Goal: Transaction & Acquisition: Purchase product/service

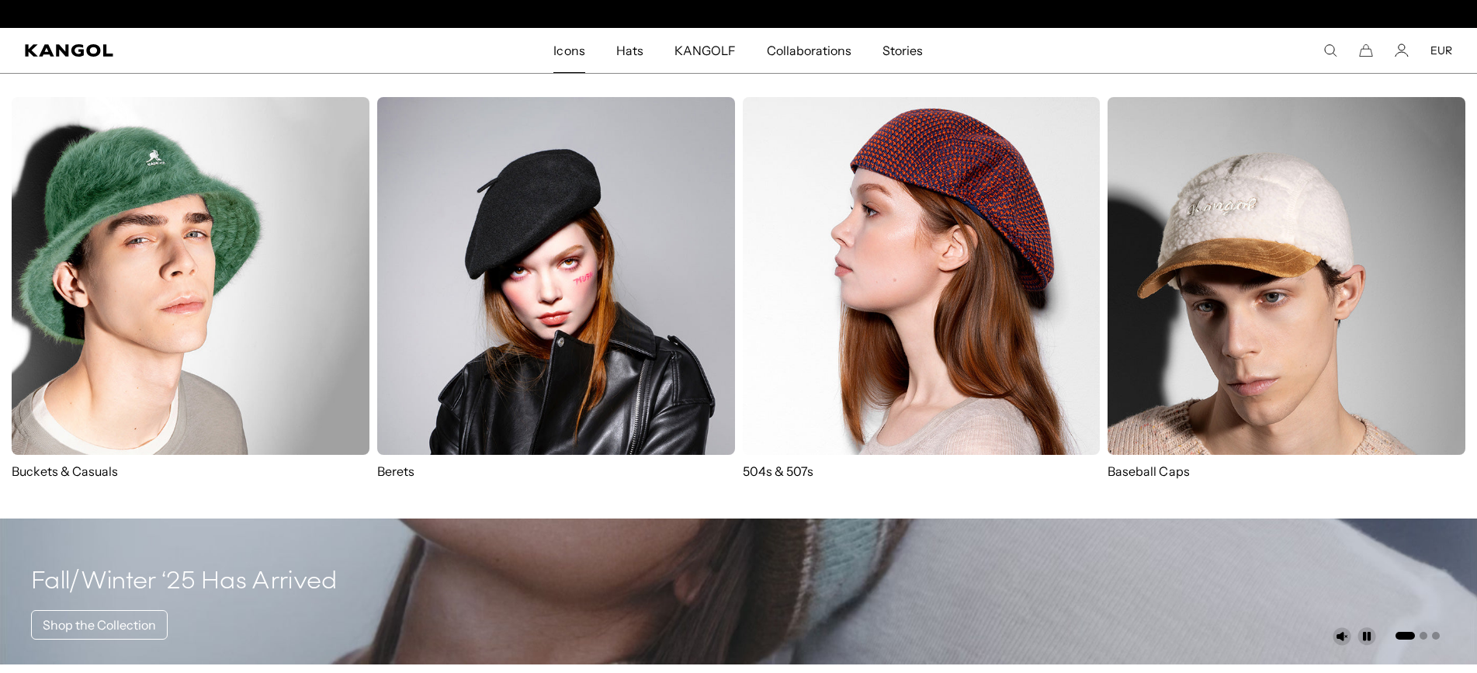
click at [262, 300] on img at bounding box center [191, 276] width 358 height 358
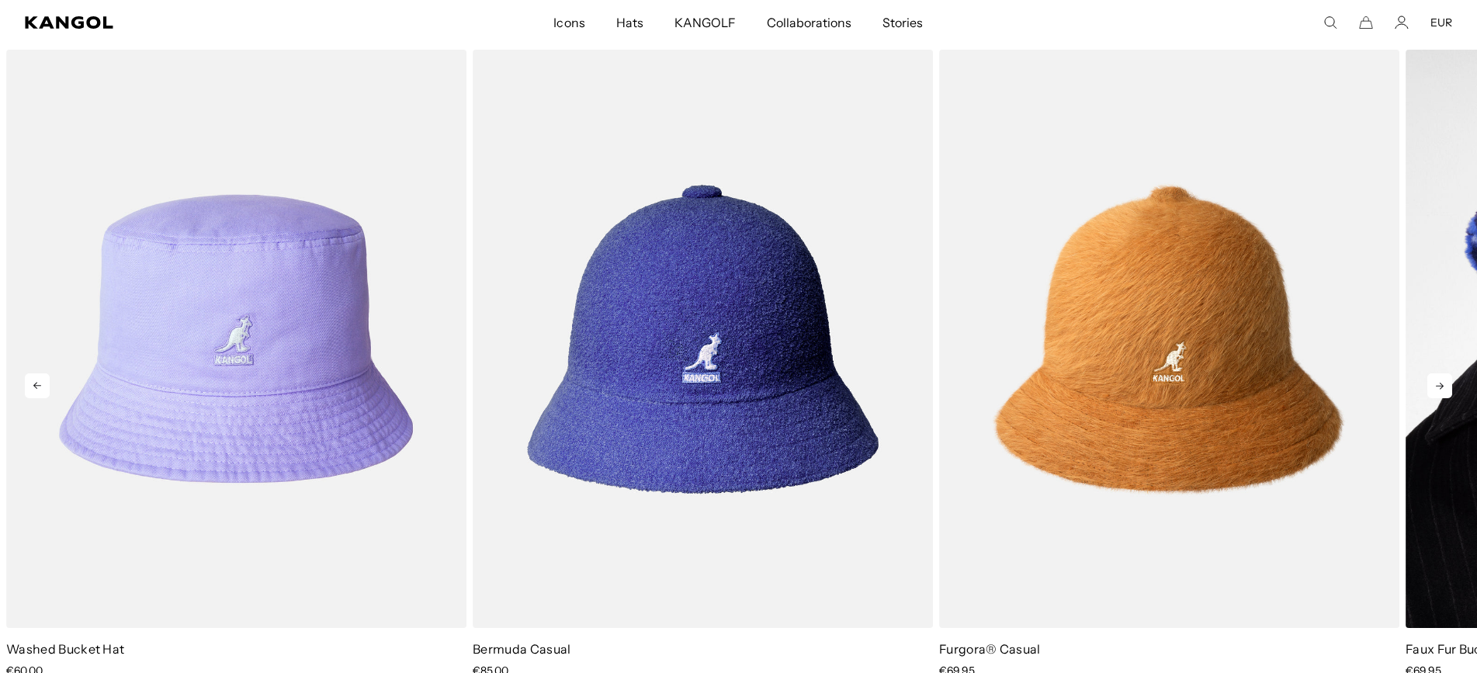
scroll to position [0, 320]
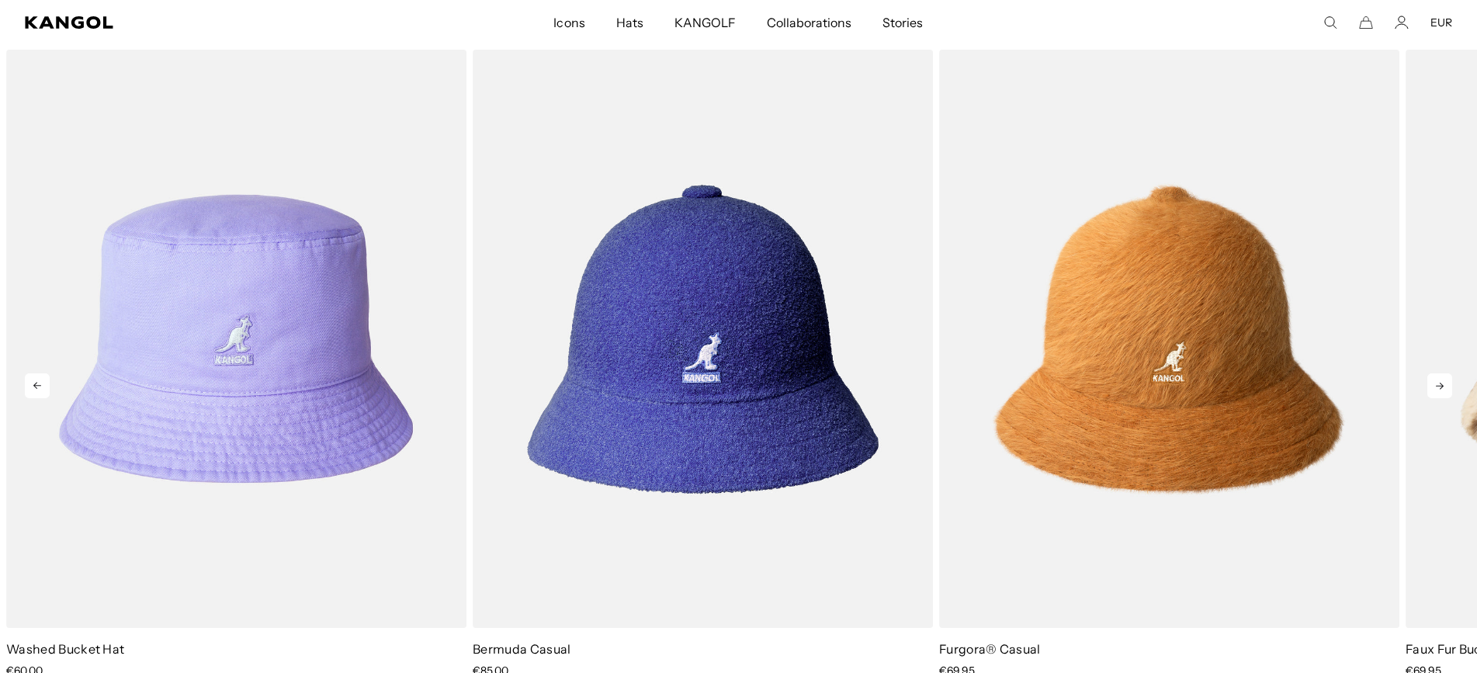
click at [1445, 387] on icon at bounding box center [1440, 385] width 25 height 25
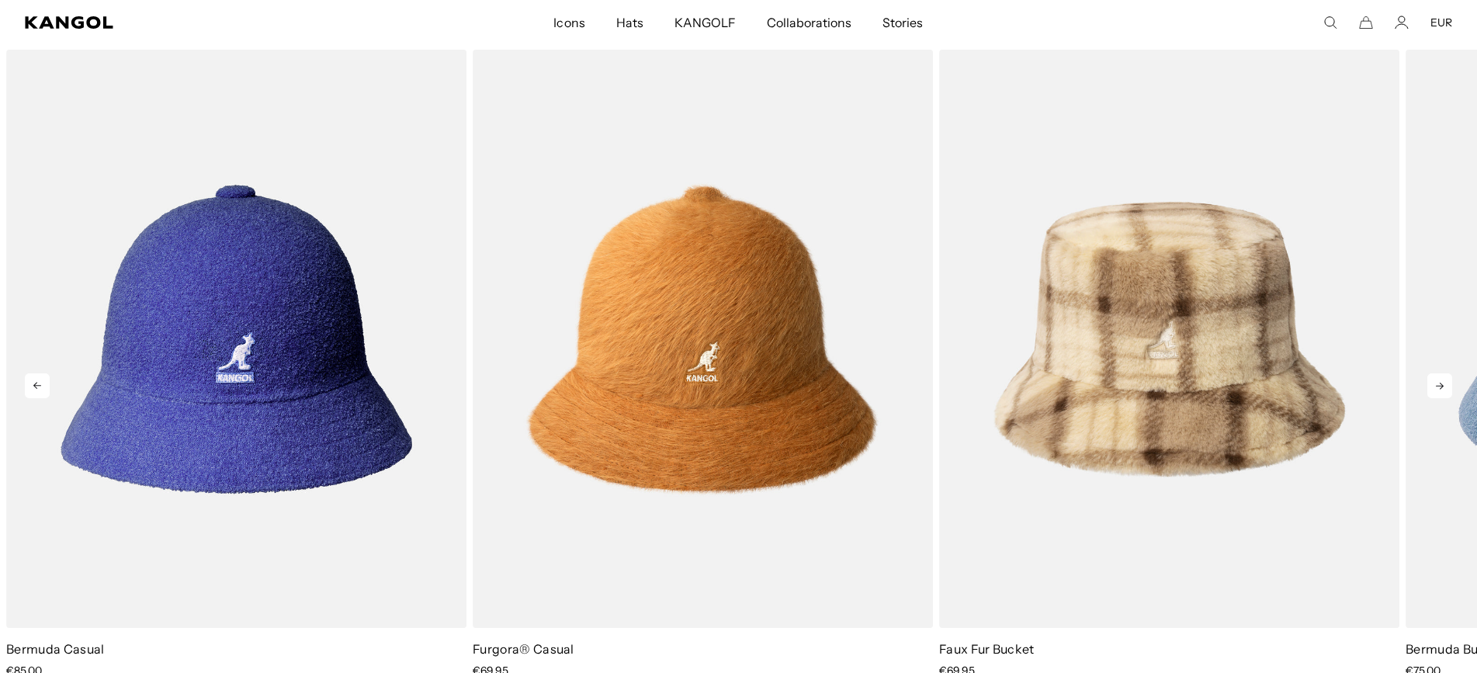
scroll to position [0, 0]
click at [1449, 389] on icon at bounding box center [1440, 385] width 25 height 25
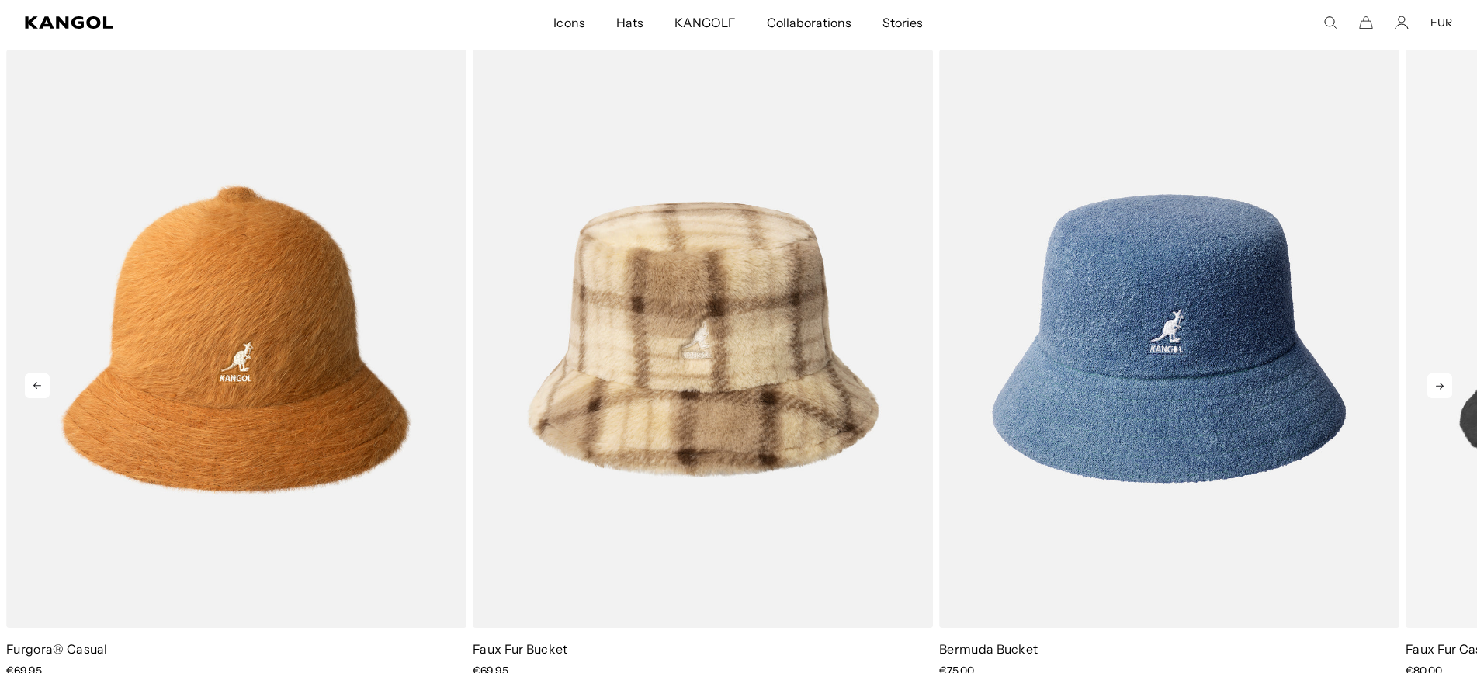
click at [1449, 389] on icon at bounding box center [1440, 385] width 25 height 25
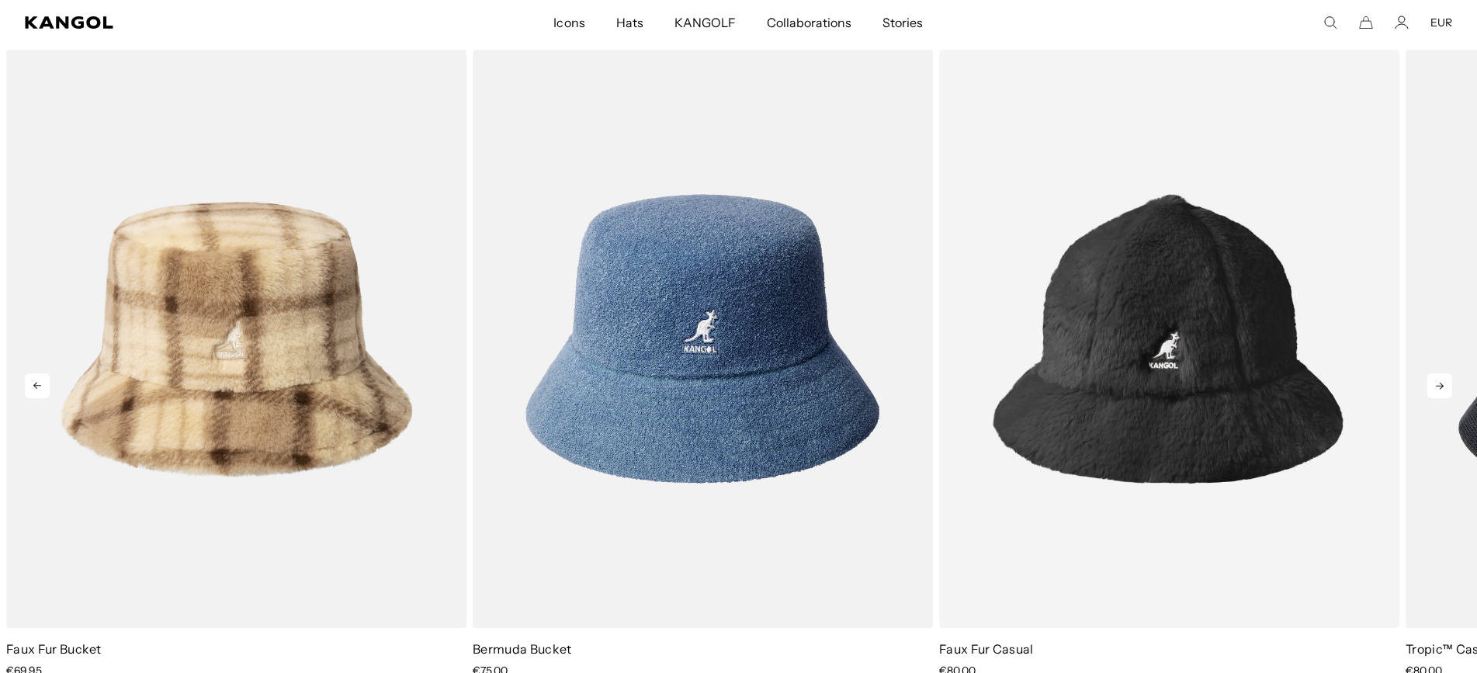
scroll to position [0, 320]
click at [1448, 387] on icon at bounding box center [1440, 385] width 25 height 25
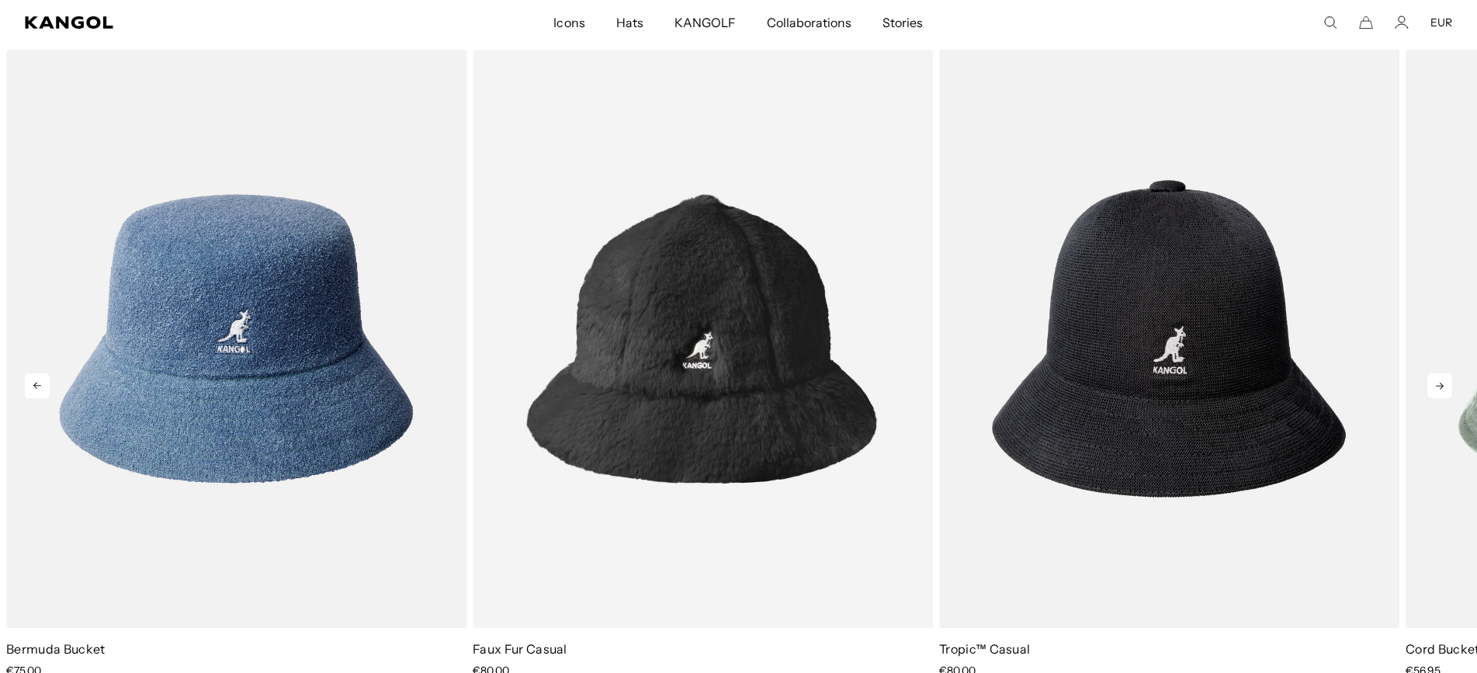
scroll to position [0, 0]
click at [1447, 387] on icon at bounding box center [1440, 385] width 25 height 25
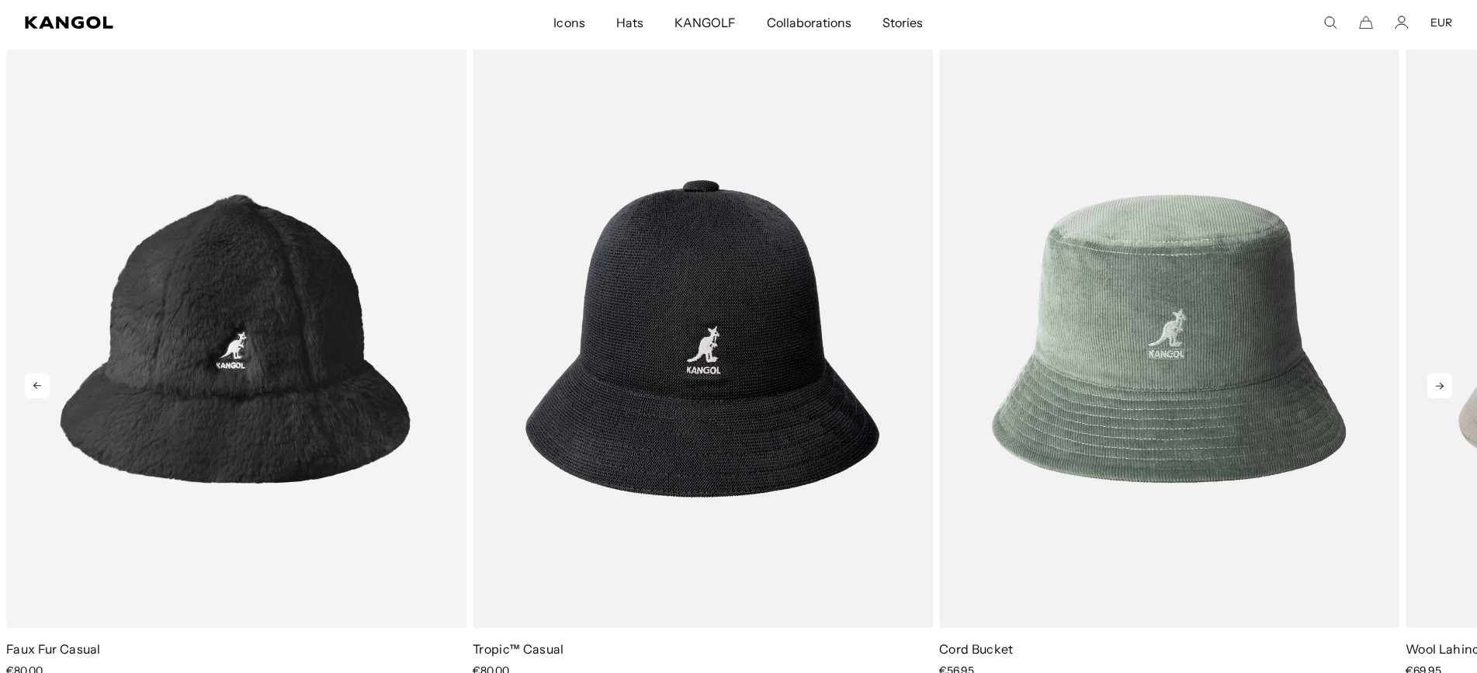
click at [1447, 387] on icon at bounding box center [1440, 385] width 25 height 25
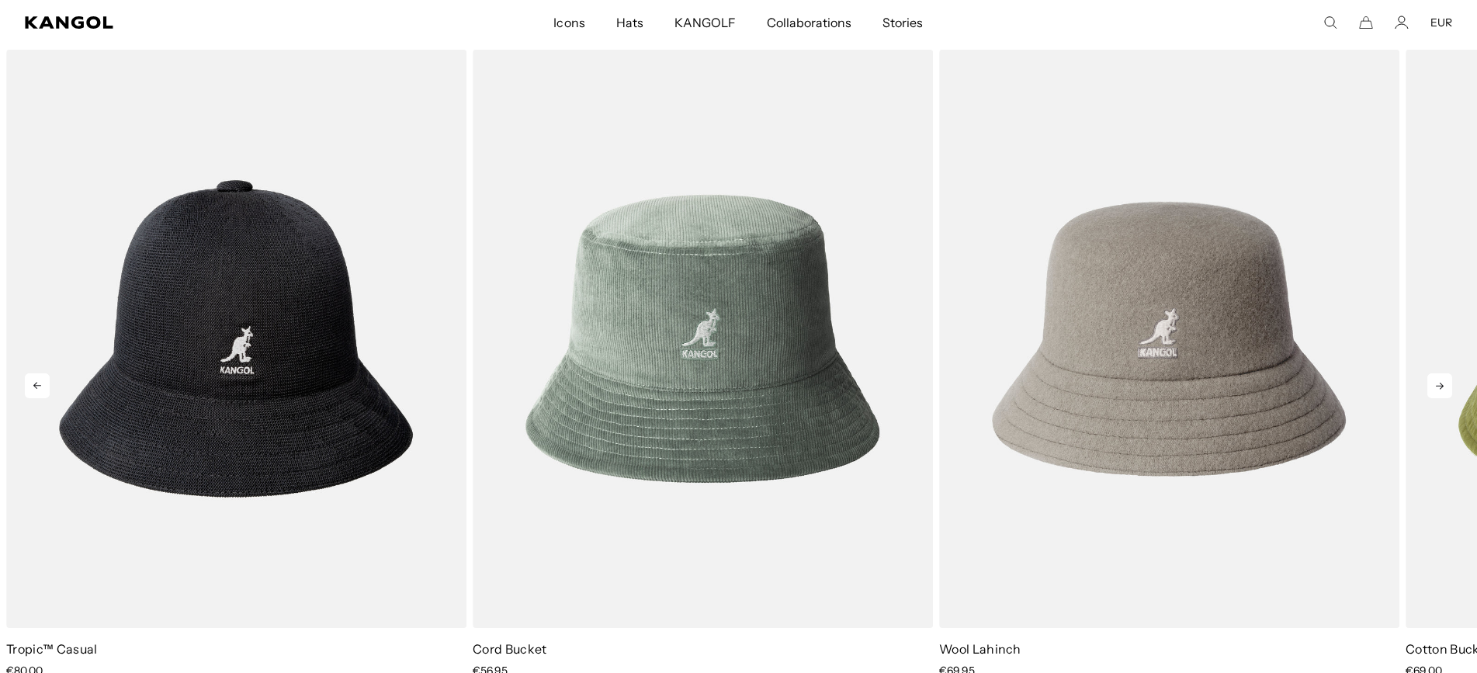
click at [1447, 387] on icon at bounding box center [1440, 385] width 25 height 25
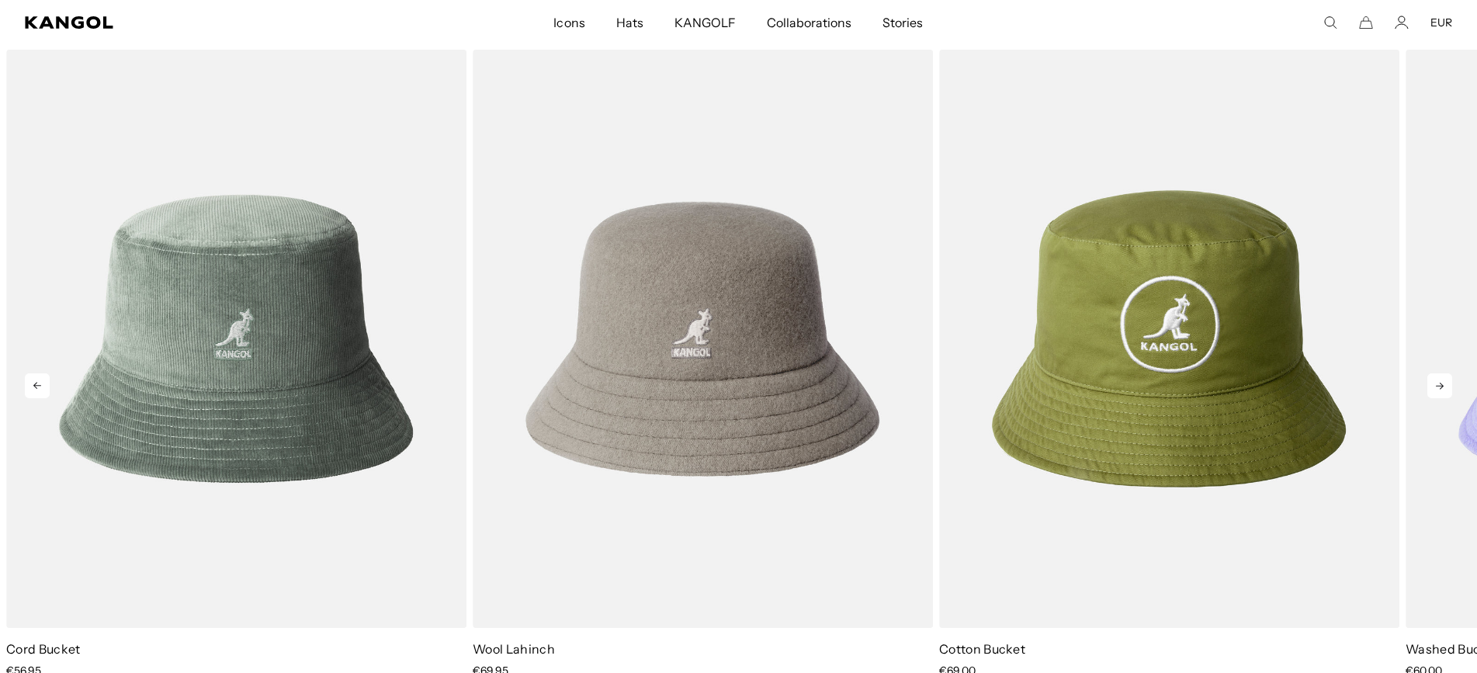
scroll to position [0, 320]
click at [1447, 387] on icon at bounding box center [1440, 385] width 25 height 25
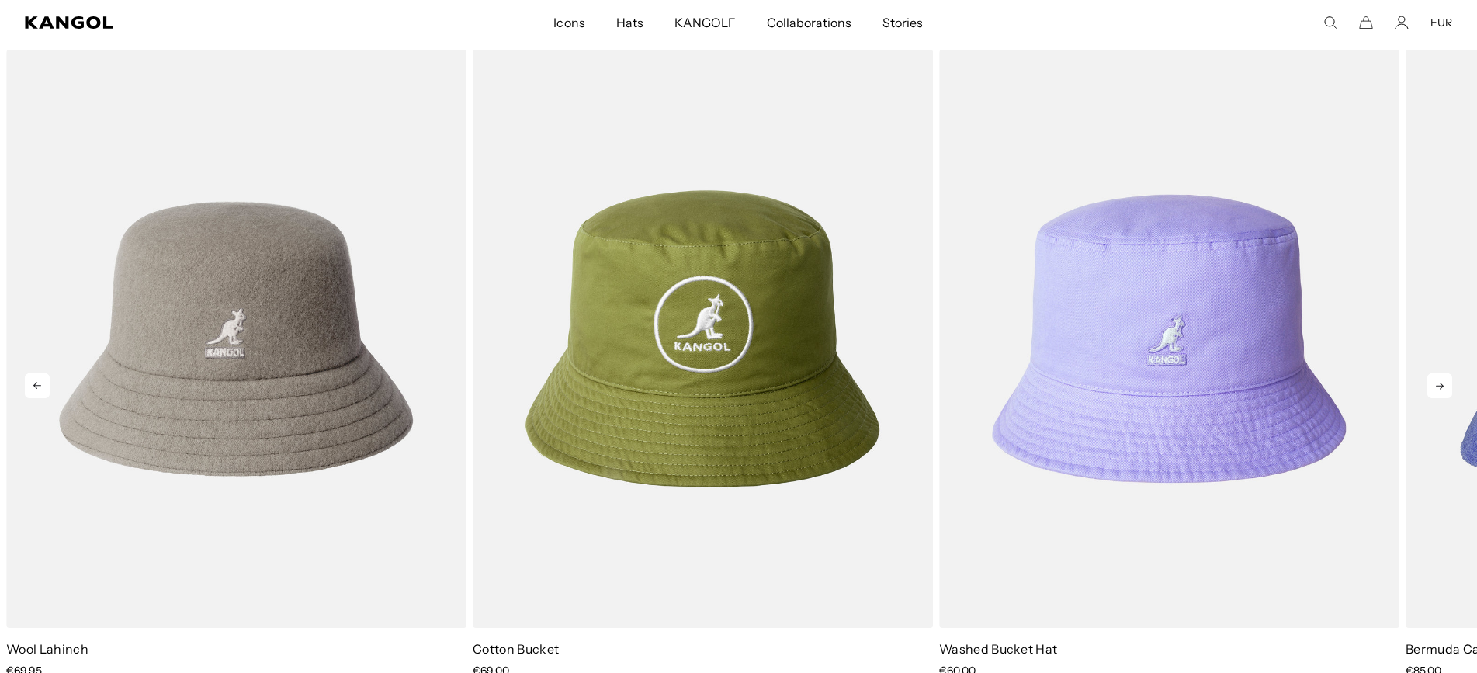
click at [1447, 387] on icon at bounding box center [1440, 385] width 25 height 25
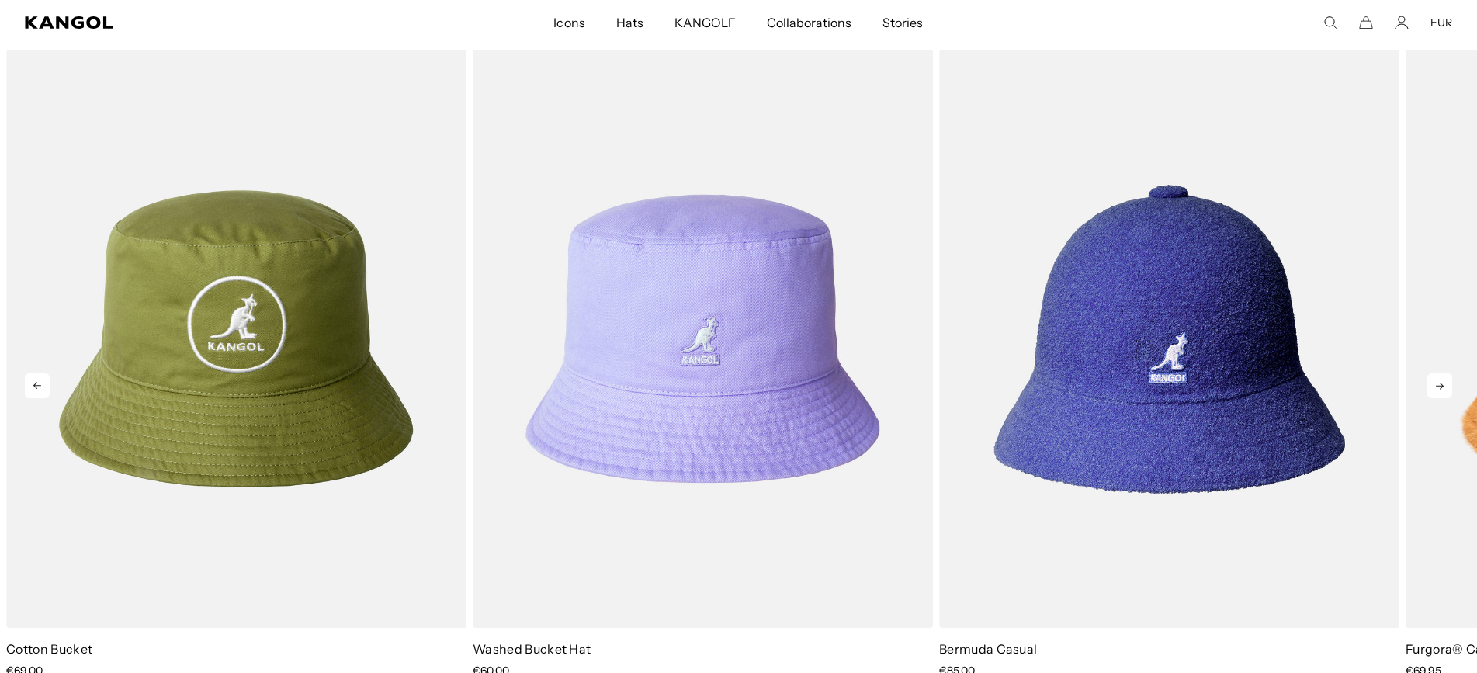
click at [1447, 387] on icon at bounding box center [1440, 385] width 25 height 25
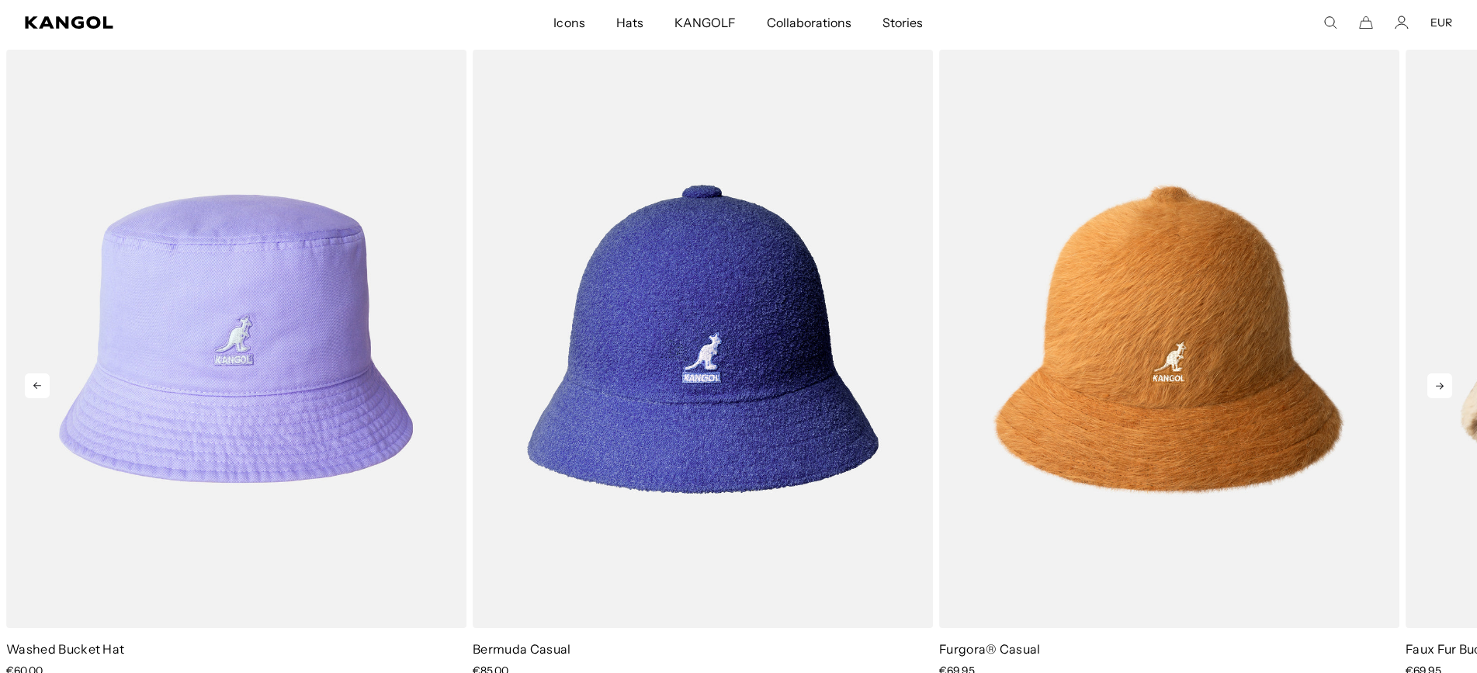
click at [1447, 387] on icon at bounding box center [1440, 385] width 25 height 25
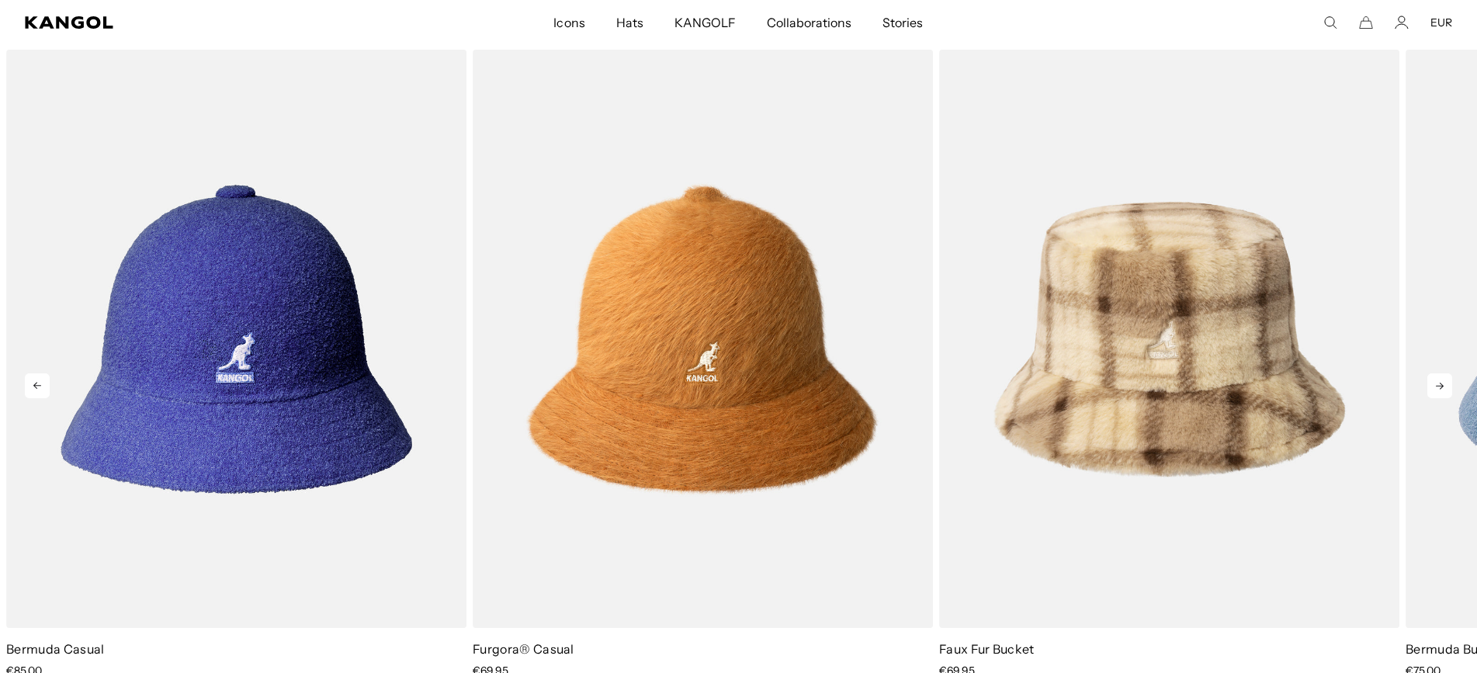
scroll to position [0, 0]
click at [1447, 387] on icon at bounding box center [1440, 385] width 25 height 25
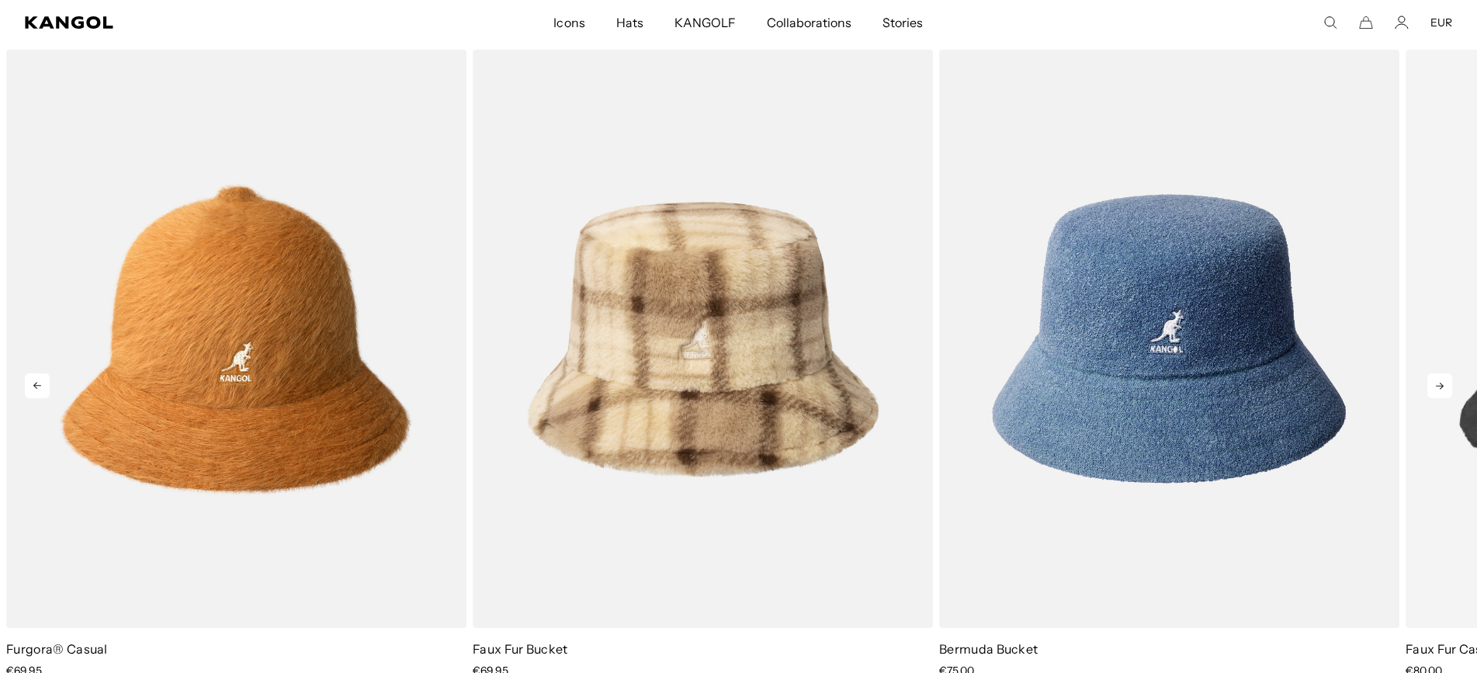
click at [1447, 387] on icon at bounding box center [1440, 385] width 25 height 25
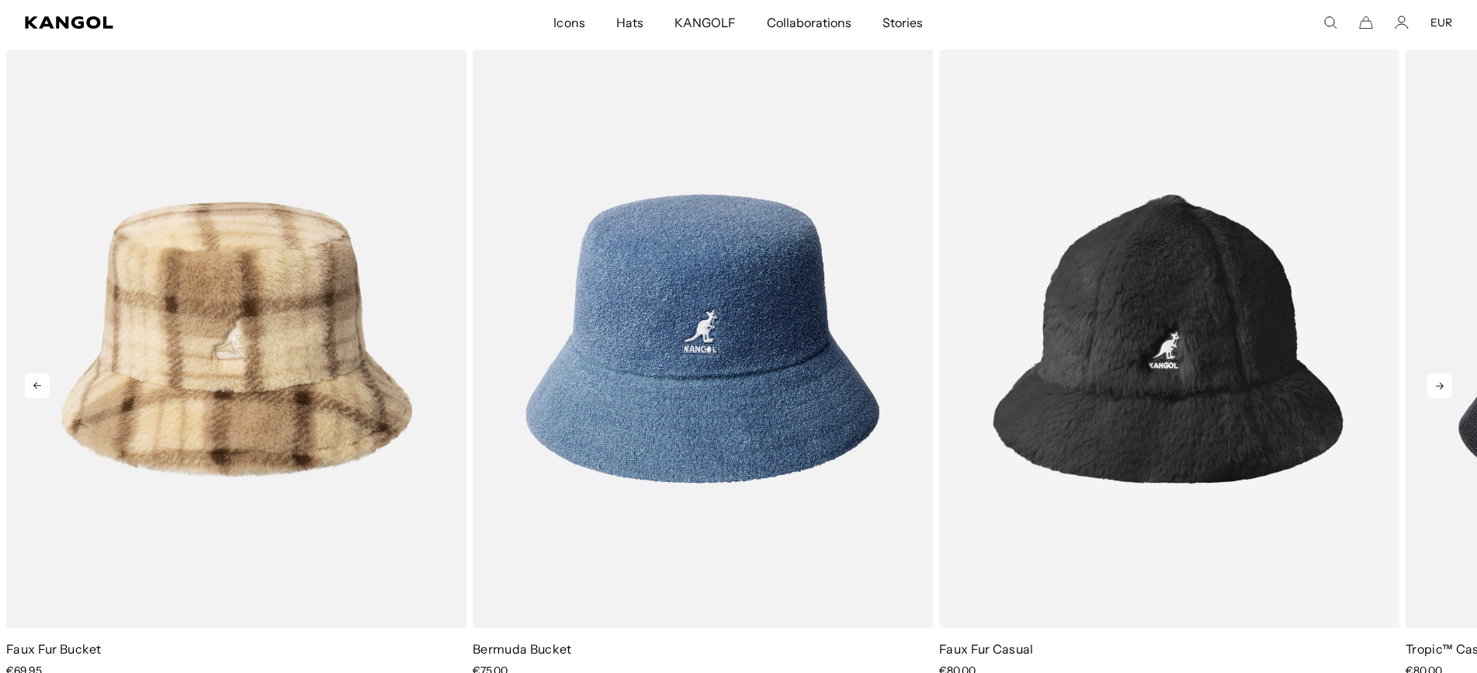
click at [1447, 387] on icon at bounding box center [1440, 385] width 25 height 25
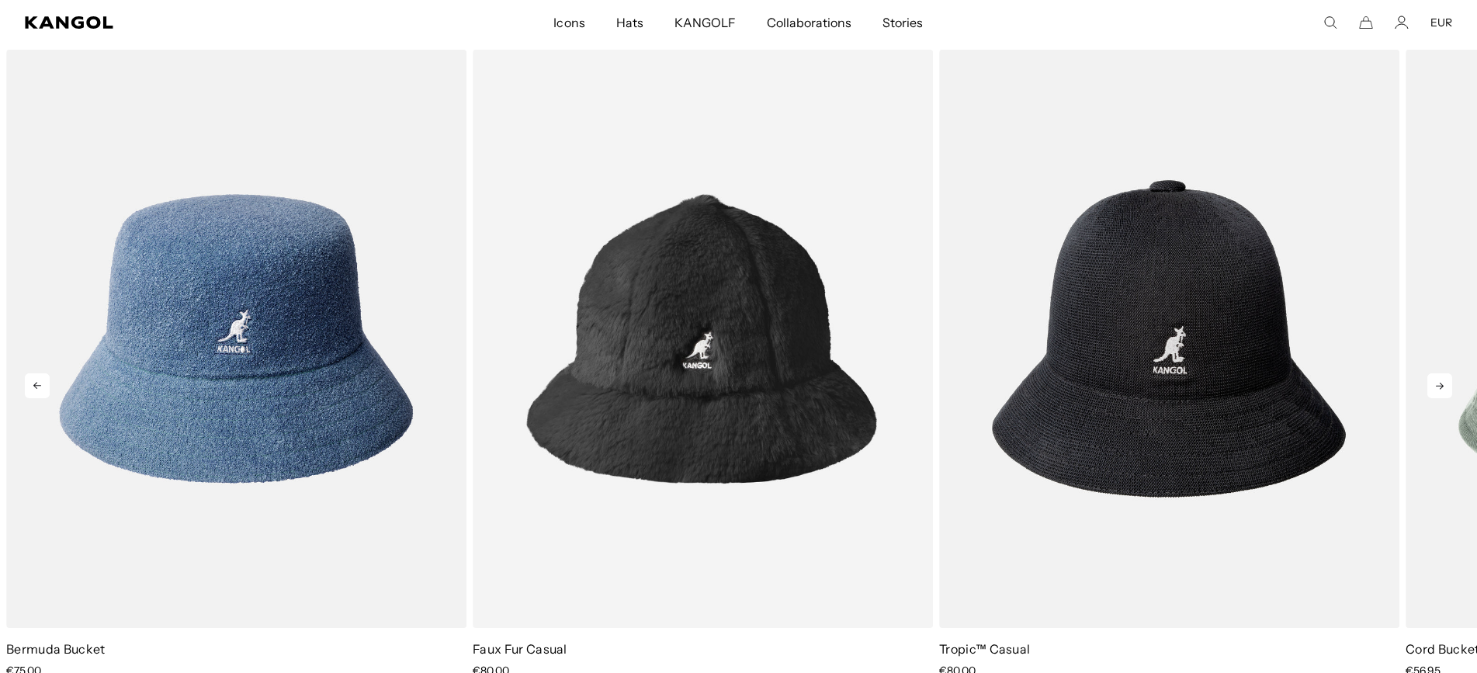
click at [1447, 387] on icon at bounding box center [1440, 385] width 25 height 25
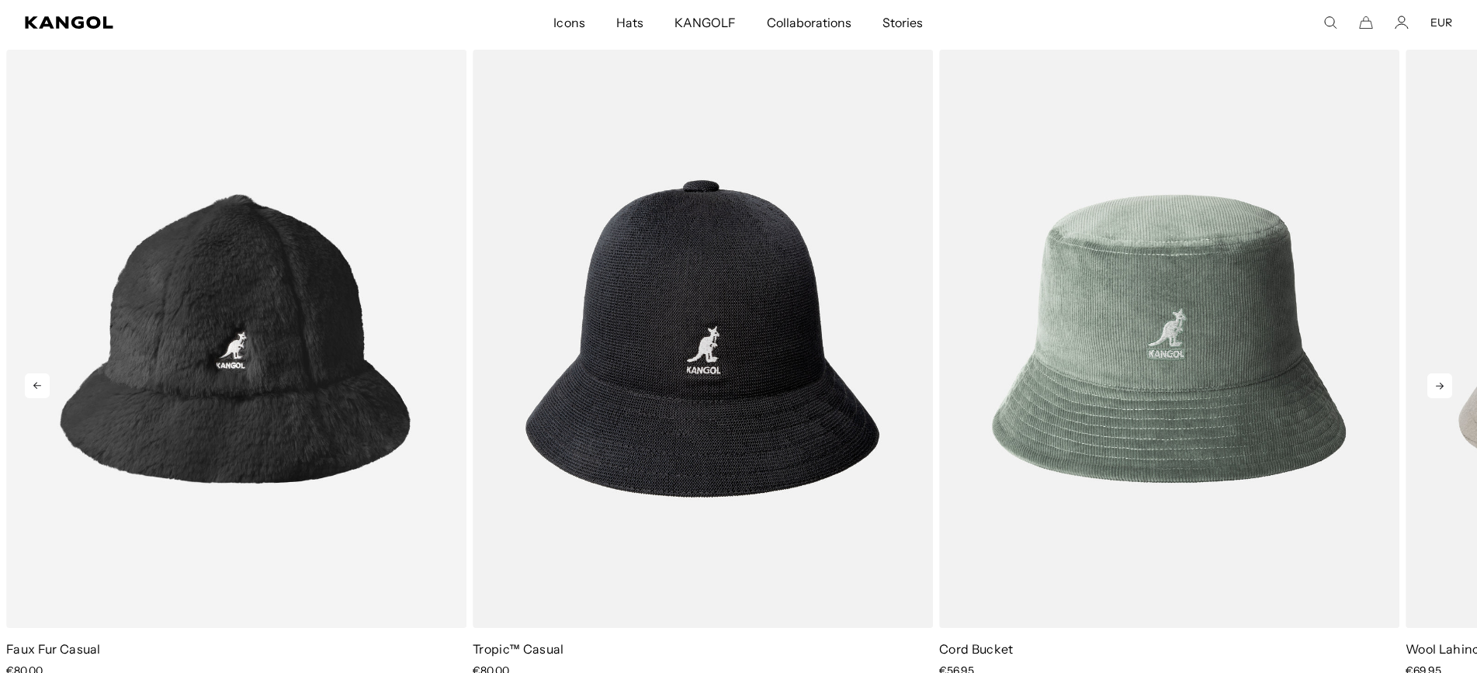
click at [1447, 387] on icon at bounding box center [1440, 385] width 25 height 25
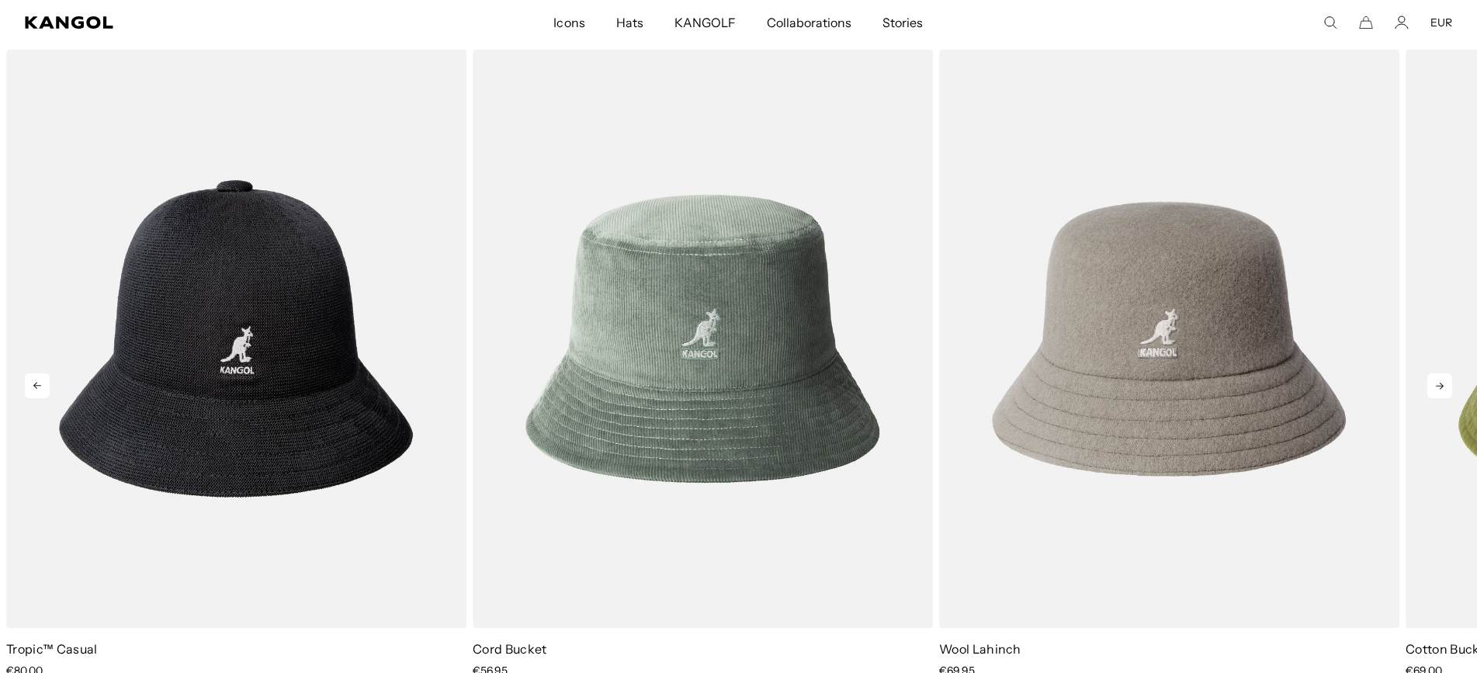
scroll to position [0, 320]
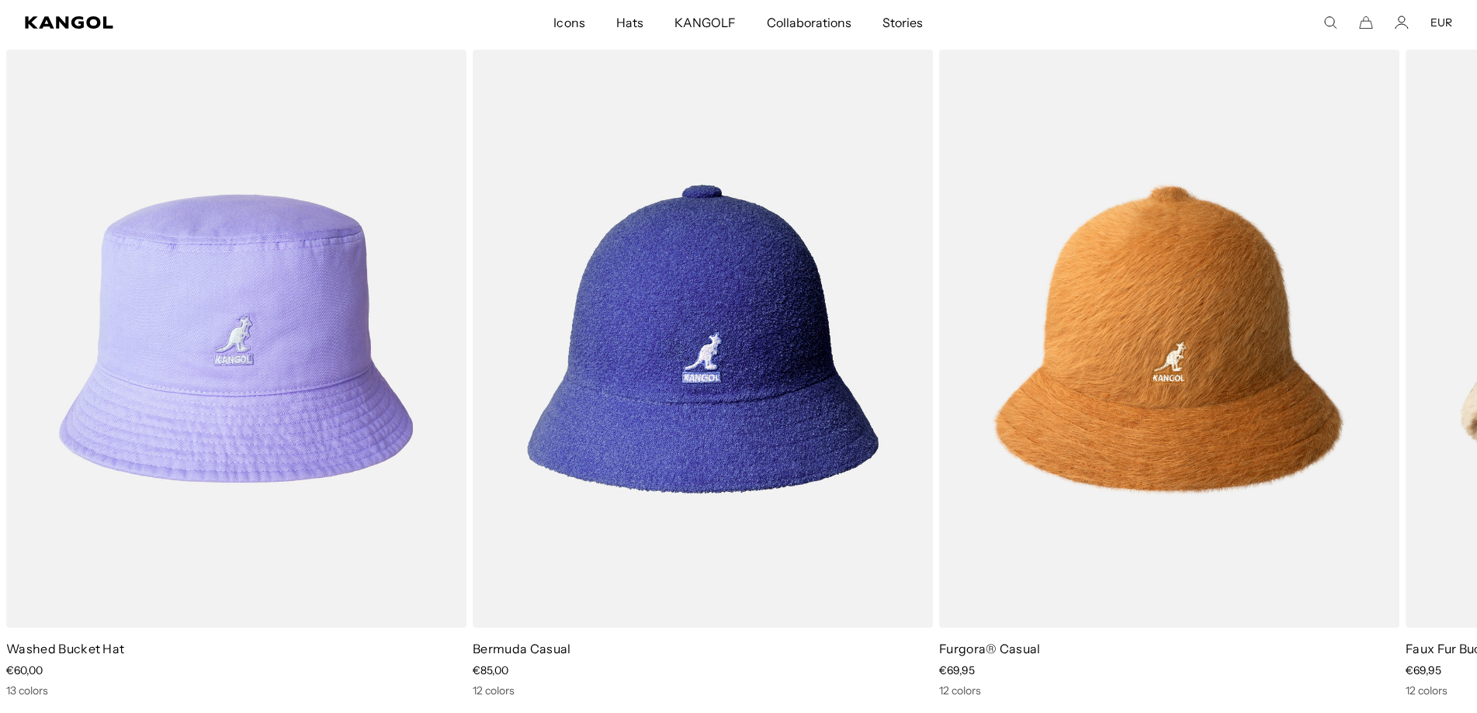
scroll to position [0, 320]
